Goal: Check status: Check status

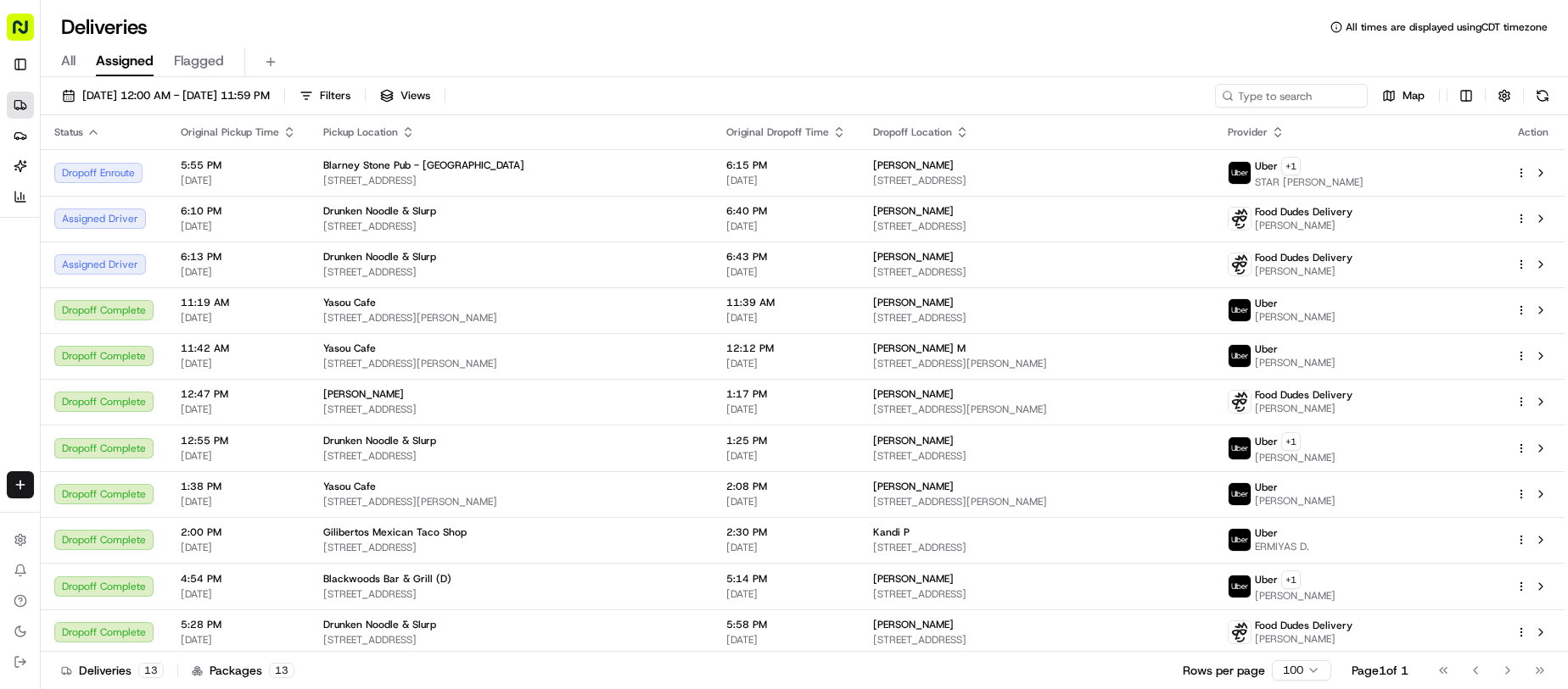
click at [731, 79] on div "[DATE] 12:00 AM - [DATE] 11:59 PM Filters Views Map Status Original Pickup Time…" at bounding box center [804, 384] width 1527 height 616
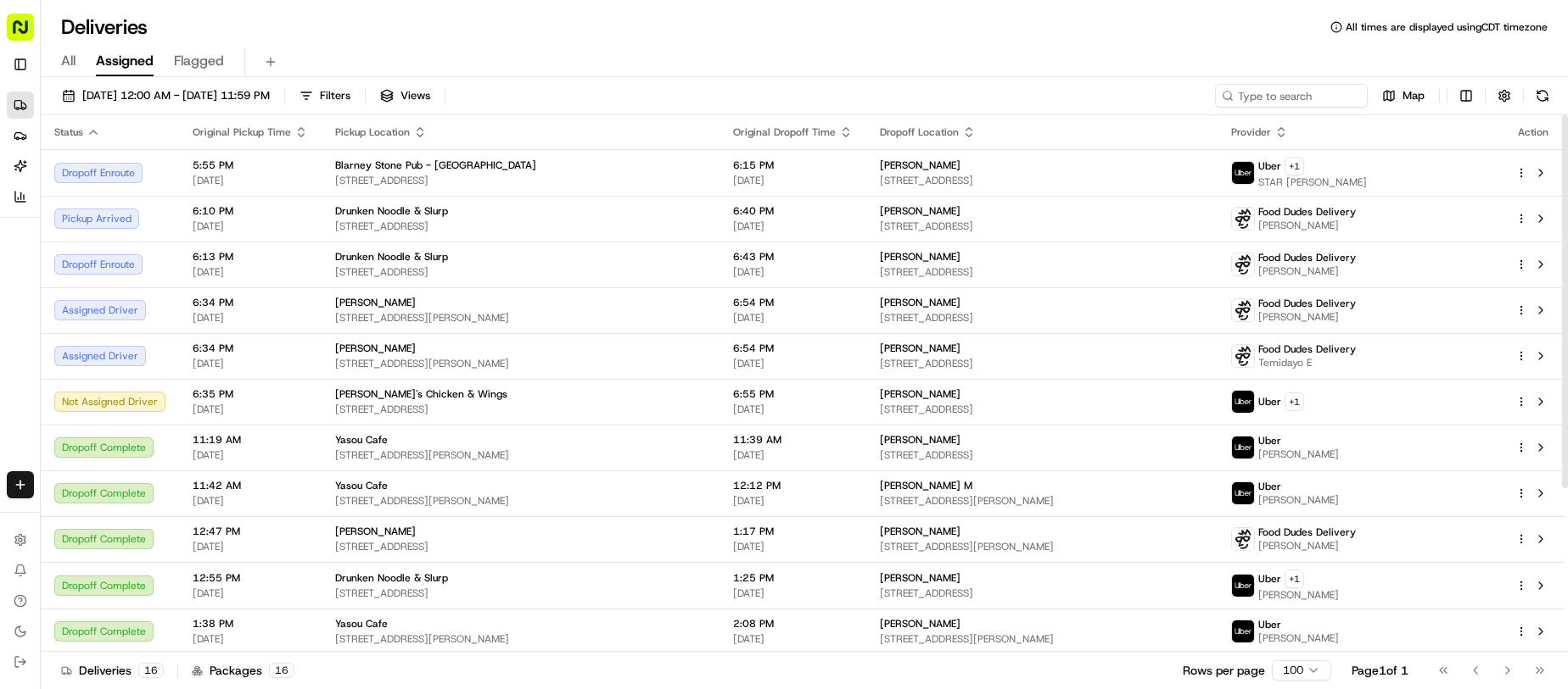
click at [659, 28] on div "Deliveries All times are displayed using CDT timezone" at bounding box center [804, 27] width 1527 height 27
click at [952, 25] on div "Deliveries All times are displayed using CDT timezone" at bounding box center [804, 27] width 1527 height 27
click at [864, 44] on div "All Assigned Flagged" at bounding box center [804, 59] width 1527 height 36
drag, startPoint x: 770, startPoint y: 79, endPoint x: 791, endPoint y: 14, distance: 68.3
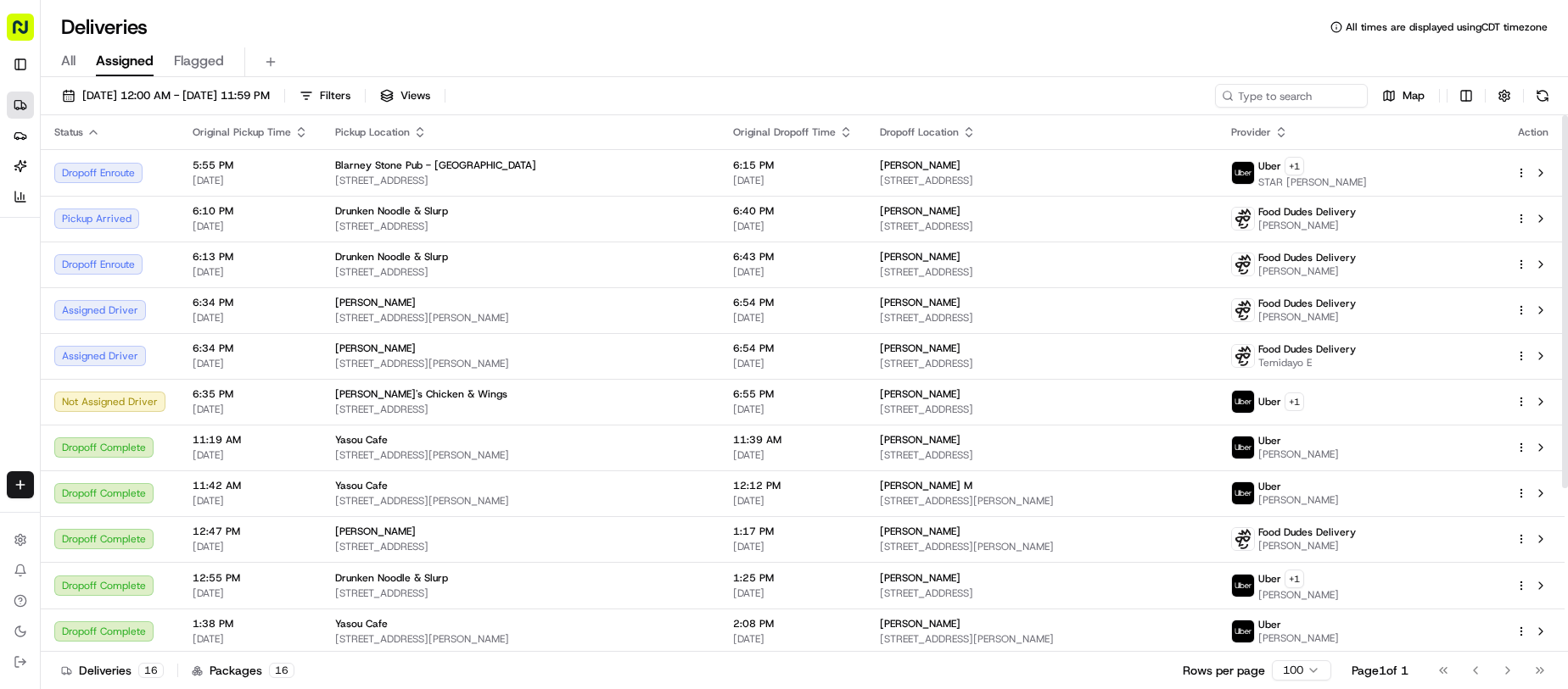
click at [778, 48] on div "Deliveries All times are displayed using CDT timezone All Assigned Flagged [DAT…" at bounding box center [804, 344] width 1527 height 689
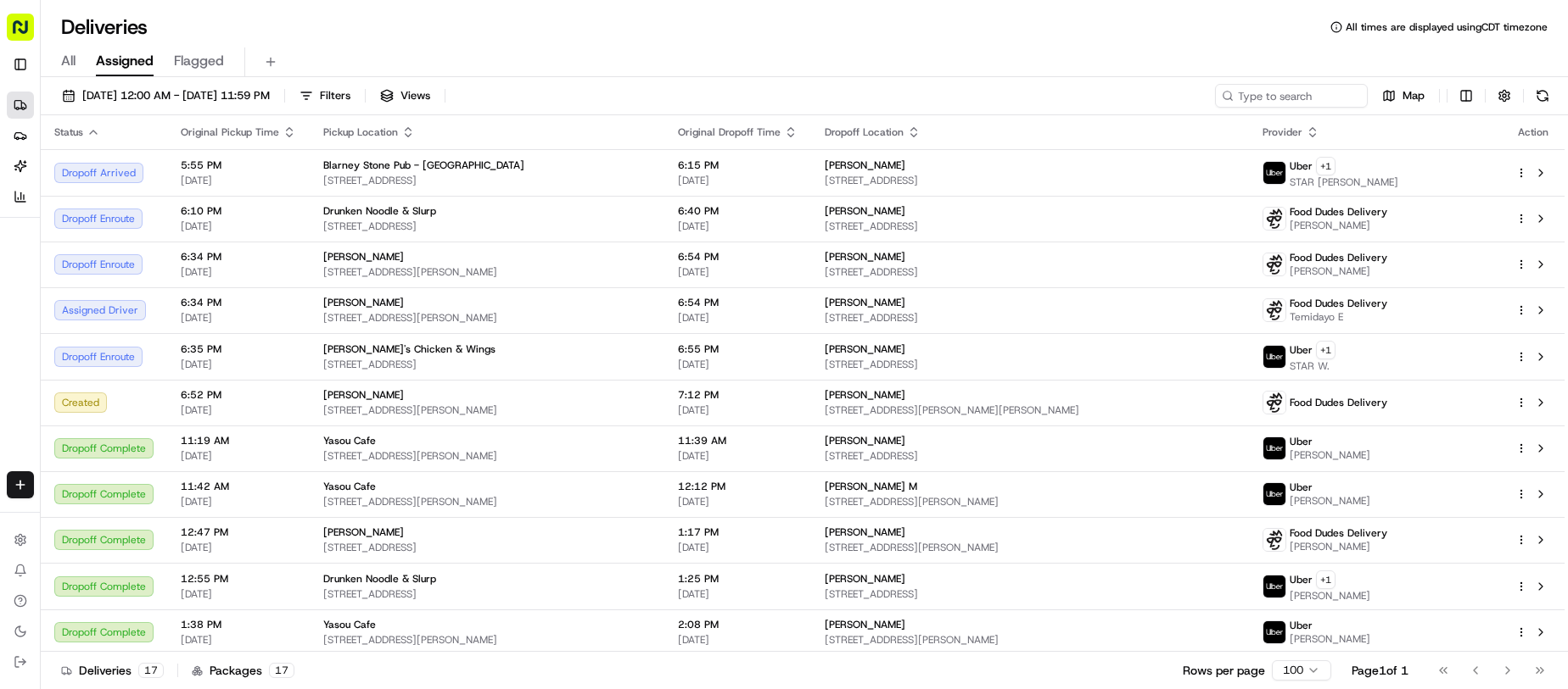
click at [932, 62] on div "All Assigned Flagged" at bounding box center [804, 62] width 1527 height 29
click at [920, 62] on div "All Assigned Flagged" at bounding box center [804, 62] width 1527 height 29
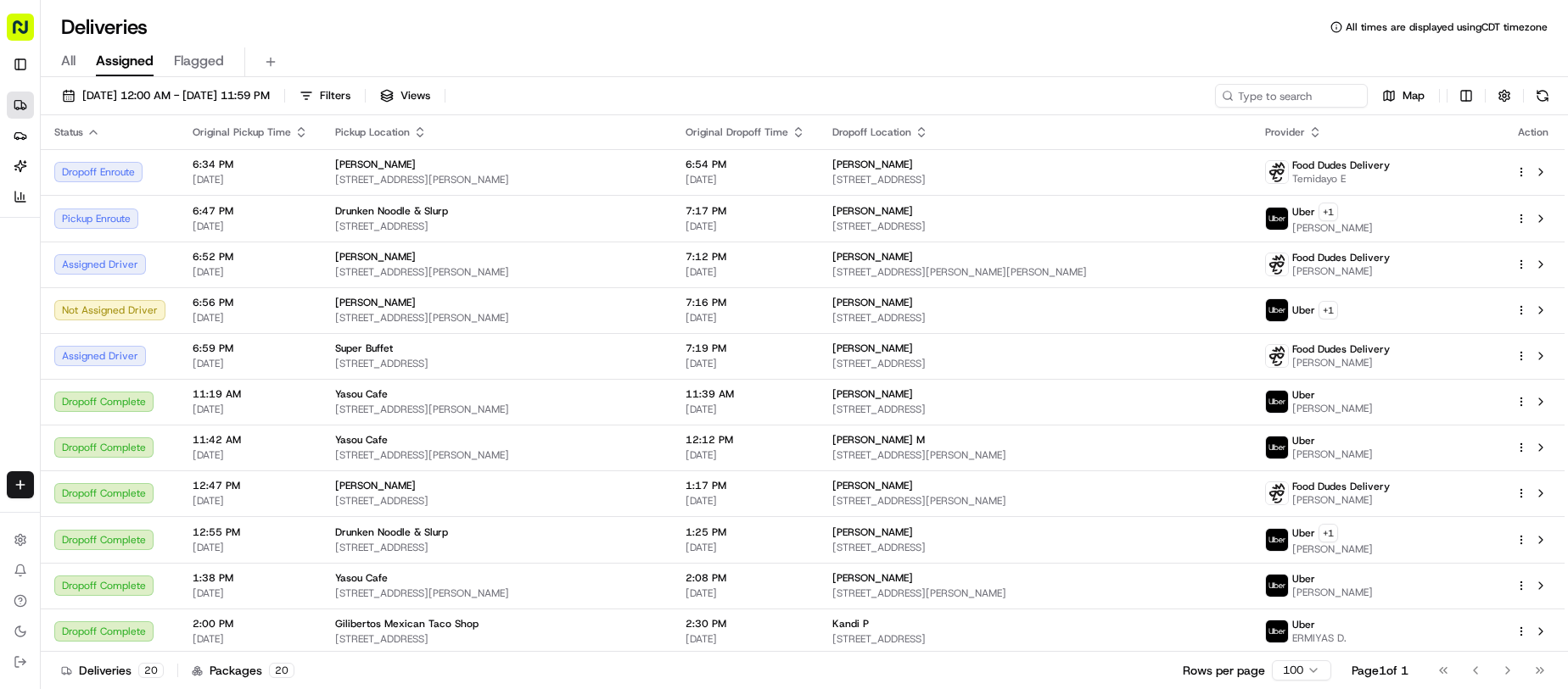
click at [848, 48] on div "All Assigned Flagged" at bounding box center [804, 62] width 1527 height 29
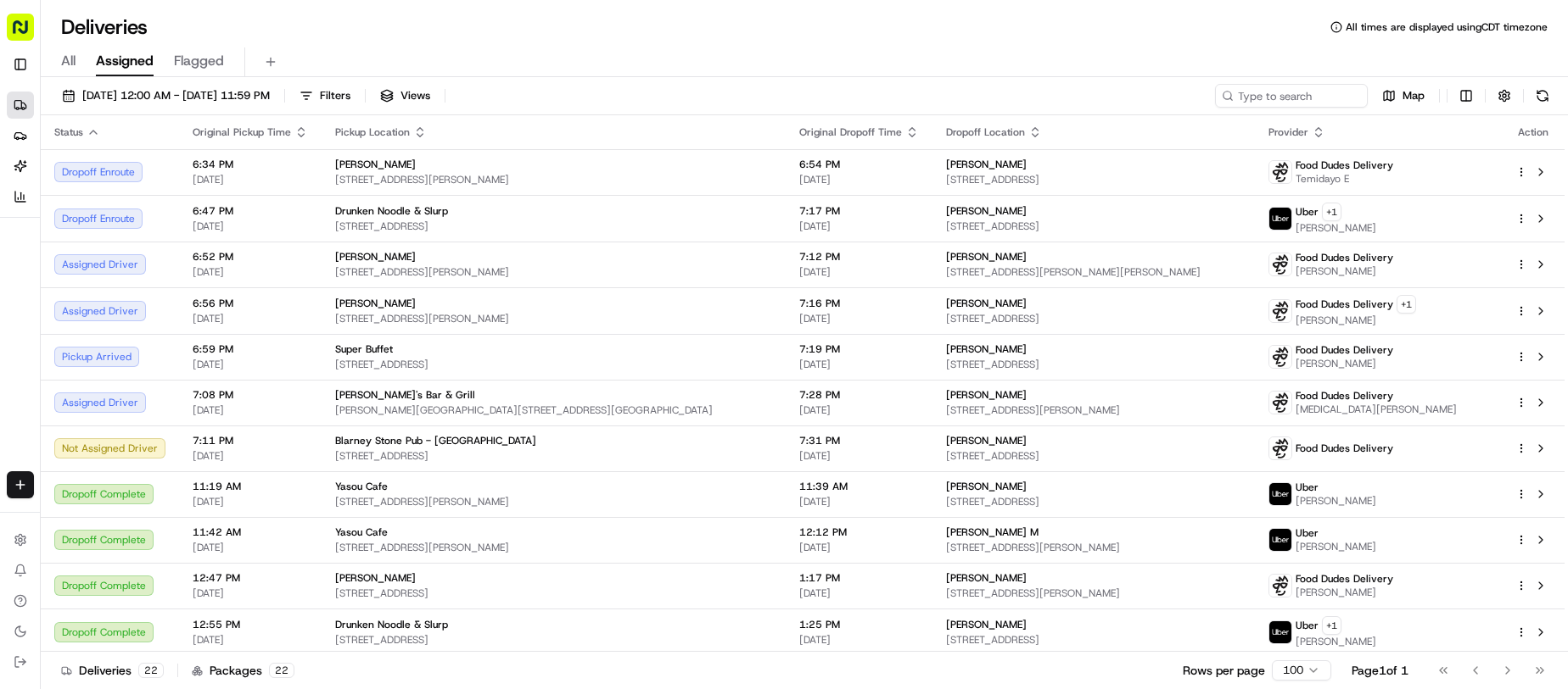
click at [728, 60] on div "All Assigned Flagged" at bounding box center [804, 62] width 1527 height 29
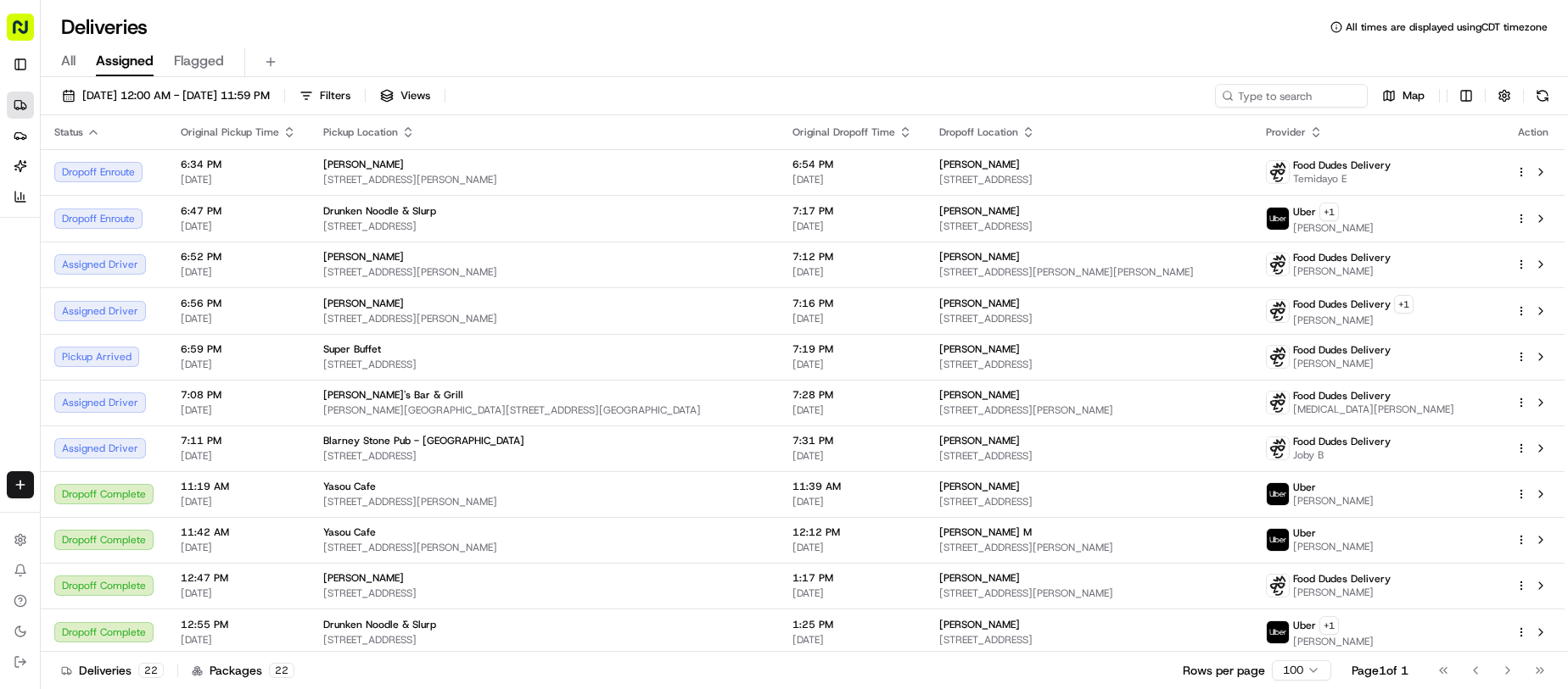
click at [958, 18] on div "Deliveries All times are displayed using CDT timezone" at bounding box center [804, 27] width 1527 height 27
